Goal: Information Seeking & Learning: Learn about a topic

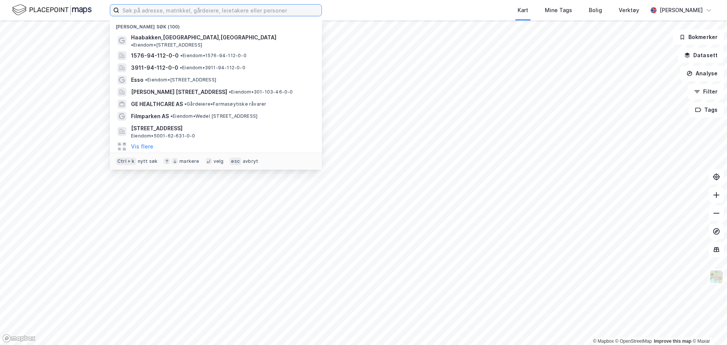
click at [233, 13] on input at bounding box center [220, 10] width 202 height 11
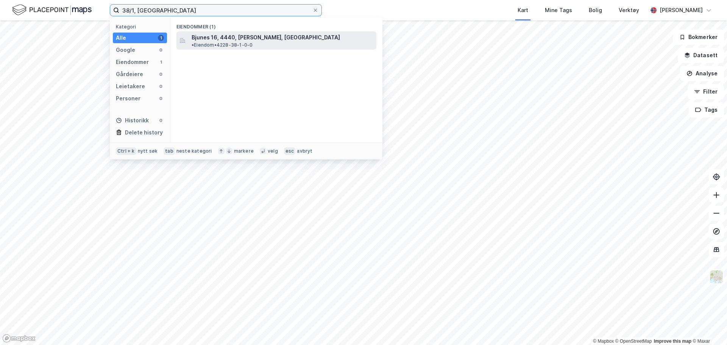
type input "38/1, sirdal"
click at [222, 37] on span "Bjunes 16, 4440, TONSTAD, SIRDAL" at bounding box center [265, 37] width 148 height 9
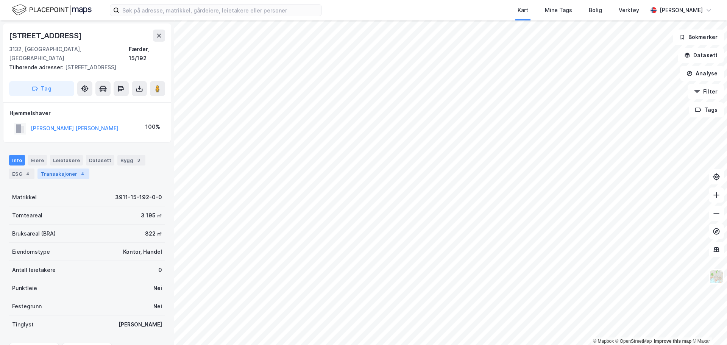
click at [66, 168] on div "Transaksjoner 4" at bounding box center [63, 173] width 52 height 11
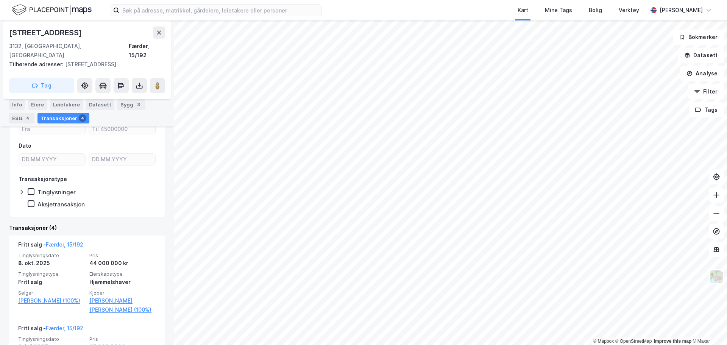
scroll to position [151, 0]
